Goal: Task Accomplishment & Management: Use online tool/utility

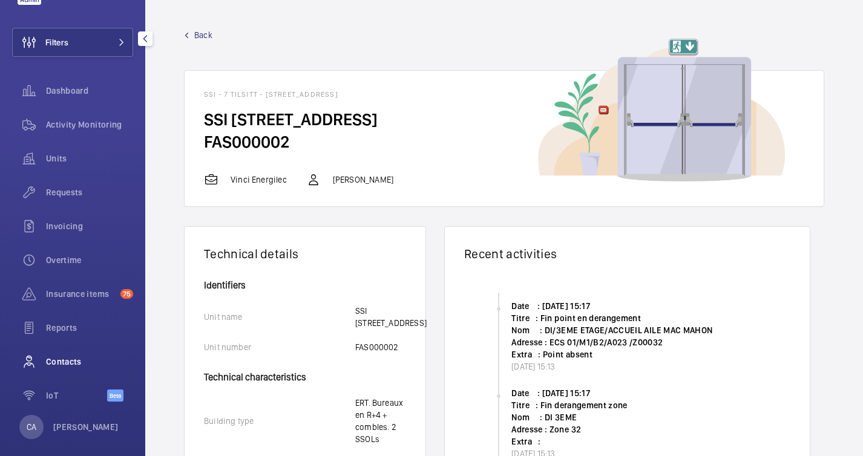
scroll to position [62, 0]
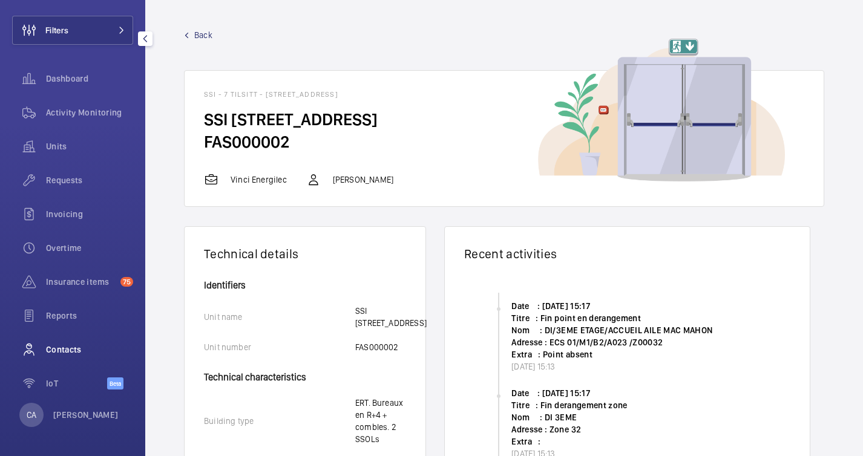
click at [64, 341] on div "Contacts" at bounding box center [72, 349] width 121 height 29
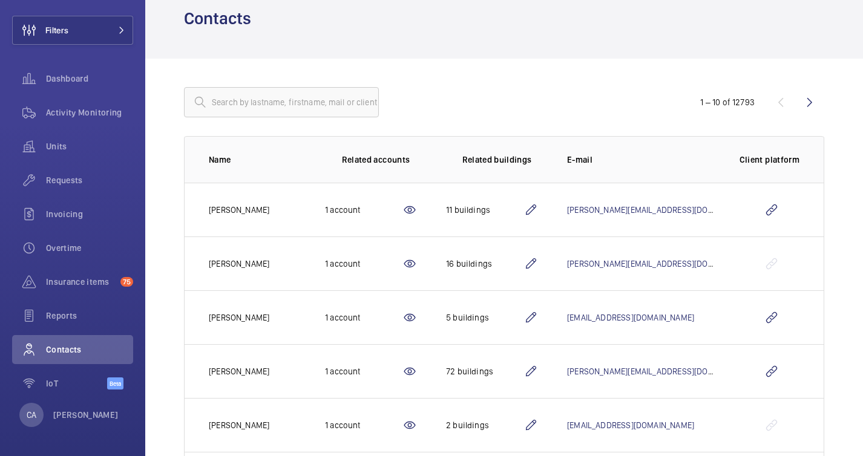
scroll to position [49, 0]
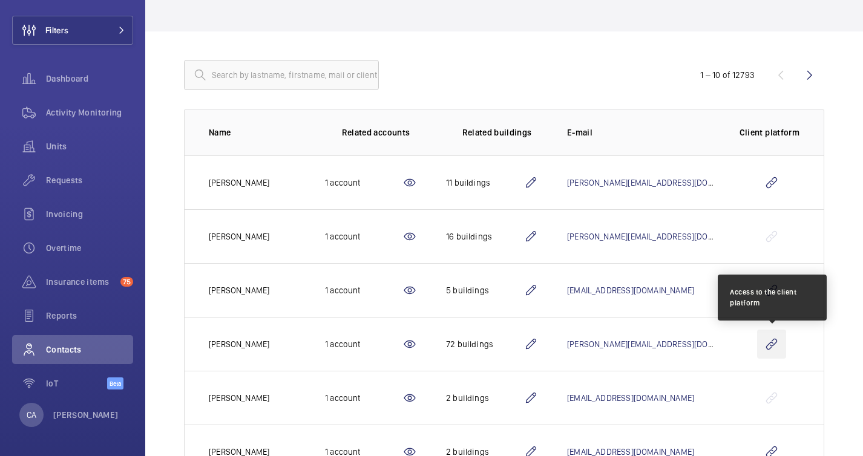
click at [775, 345] on wm-front-icon-button at bounding box center [771, 344] width 29 height 29
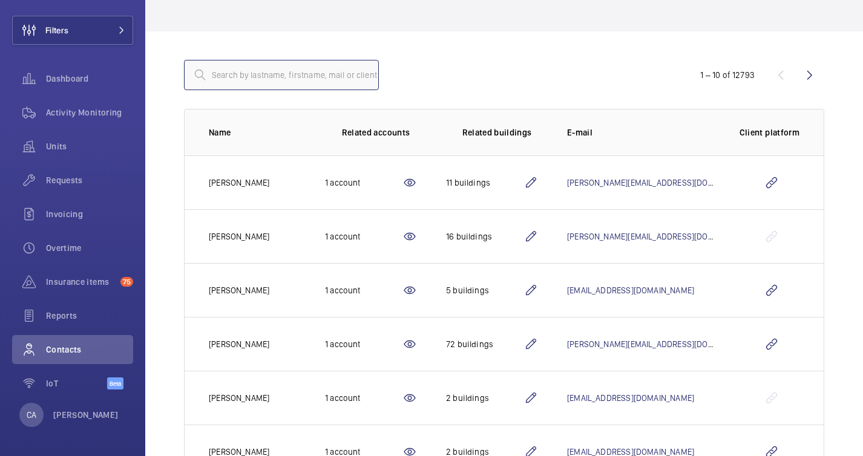
click at [358, 74] on input "text" at bounding box center [281, 75] width 195 height 30
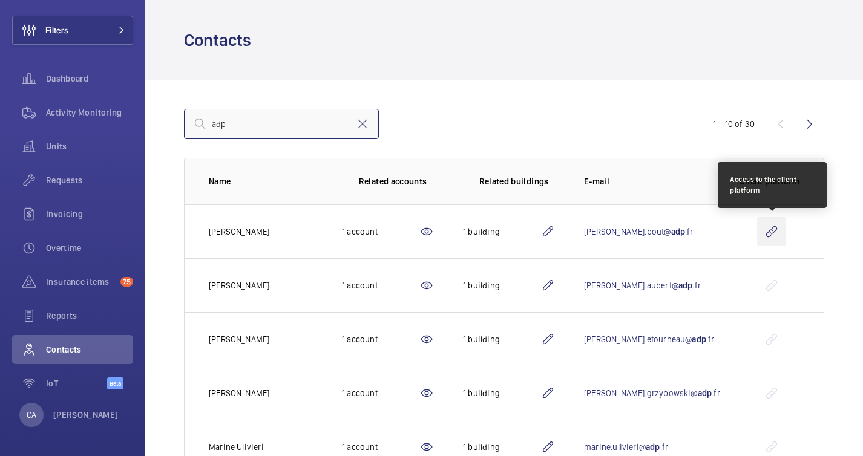
type input "adp"
click at [773, 231] on wm-front-icon-button at bounding box center [771, 231] width 29 height 29
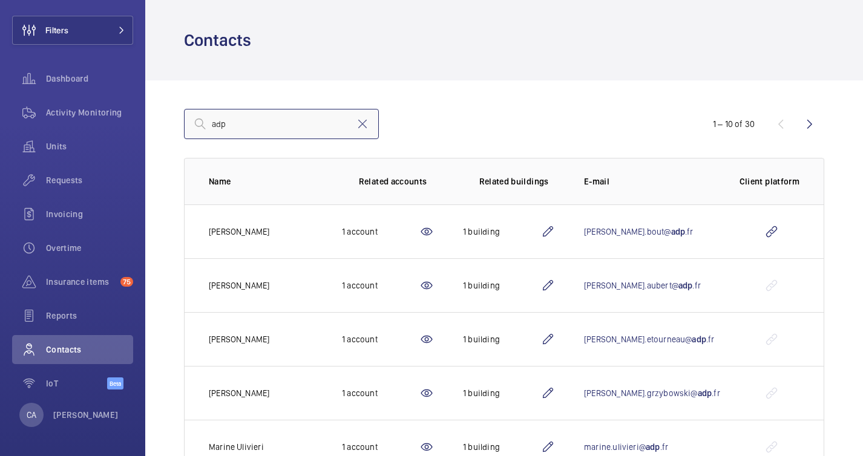
click at [249, 118] on input "adp" at bounding box center [281, 124] width 195 height 30
